Goal: Use online tool/utility

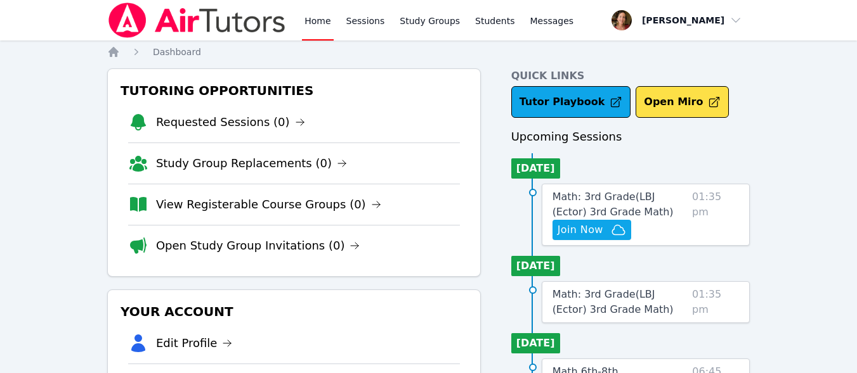
click at [746, 170] on ul "[DATE] Math: 3rd Grade ( LBJ (Ector) 3rd Grade Math ) Hidden Join Now 01:35 pm" at bounding box center [630, 199] width 239 height 93
click at [618, 229] on icon "button" at bounding box center [618, 230] width 15 height 15
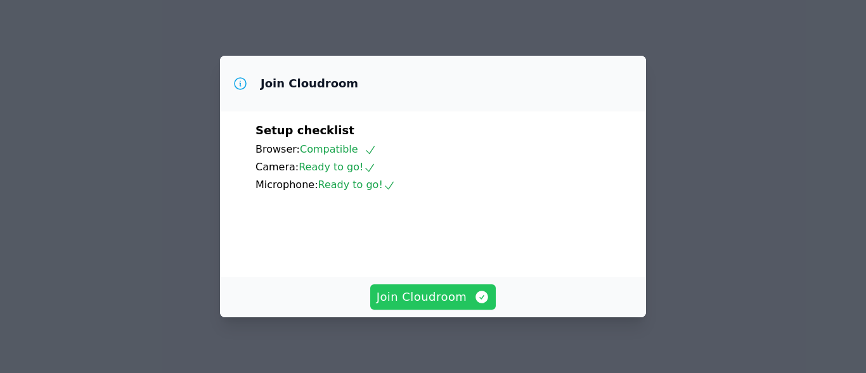
click at [455, 294] on span "Join Cloudroom" at bounding box center [434, 298] width 114 height 18
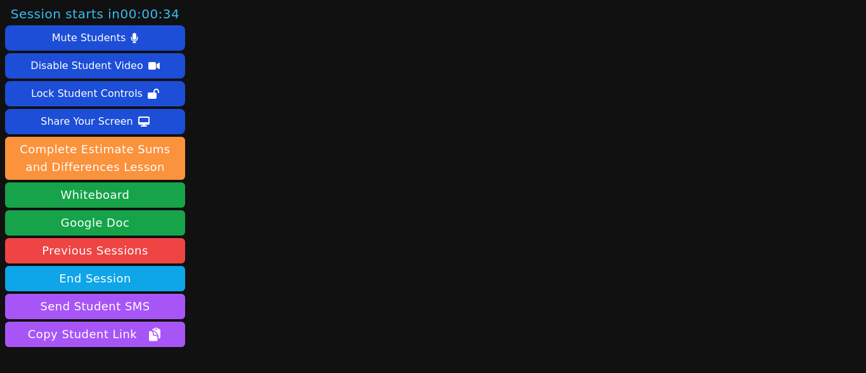
click at [455, 294] on main at bounding box center [527, 186] width 225 height 373
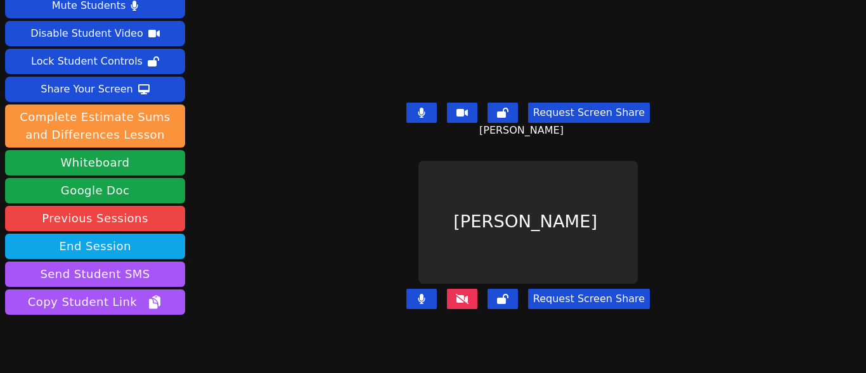
scroll to position [7, 0]
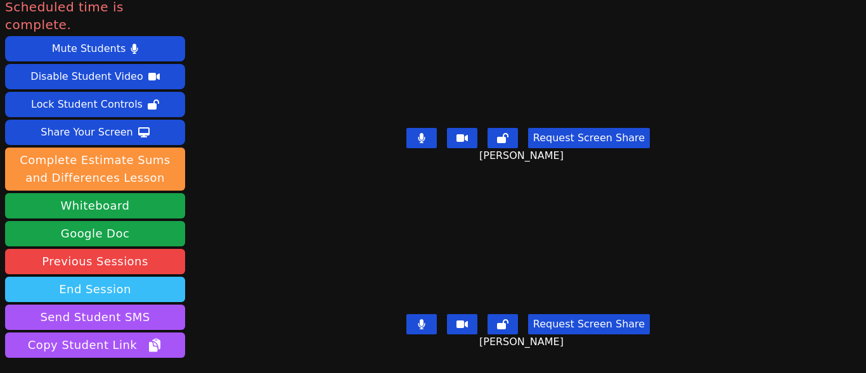
click at [166, 277] on button "End Session" at bounding box center [95, 289] width 180 height 25
